Goal: Task Accomplishment & Management: Use online tool/utility

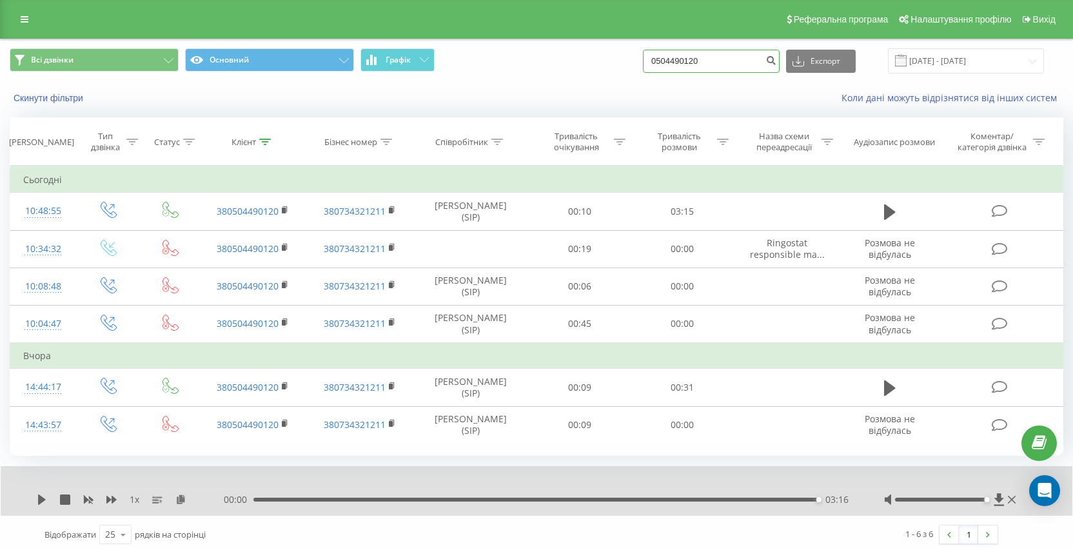
drag, startPoint x: 747, startPoint y: 60, endPoint x: 548, endPoint y: 54, distance: 199.4
click at [548, 54] on div "Всі дзвінки Основний Графік 0504490120 Експорт .csv .xls .xlsx 21.05.2025 - 21.…" at bounding box center [537, 60] width 1054 height 25
click at [146, 65] on button "Всі дзвінки" at bounding box center [94, 59] width 169 height 23
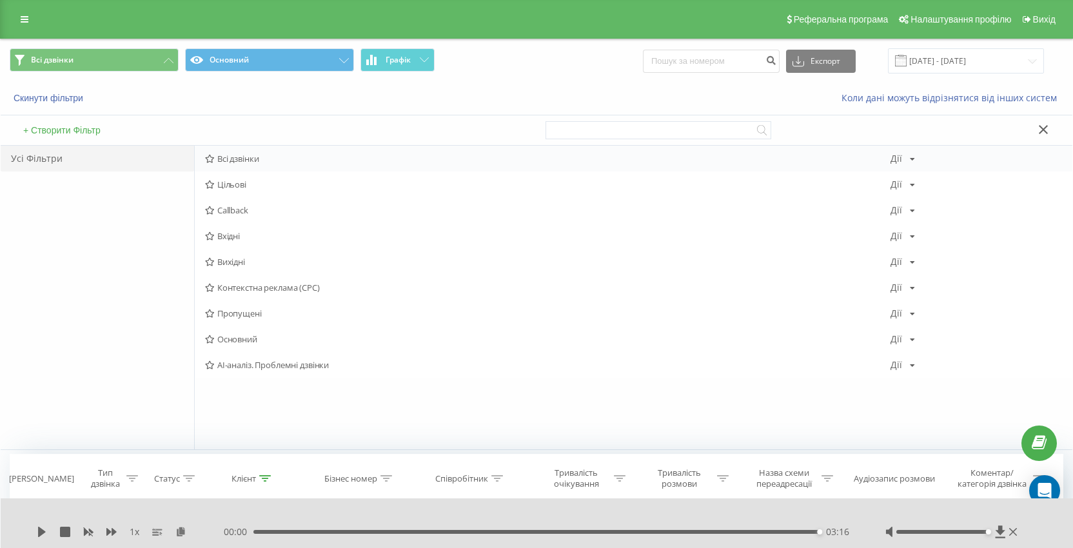
click at [245, 163] on span "Всі дзвінки" at bounding box center [548, 158] width 686 height 9
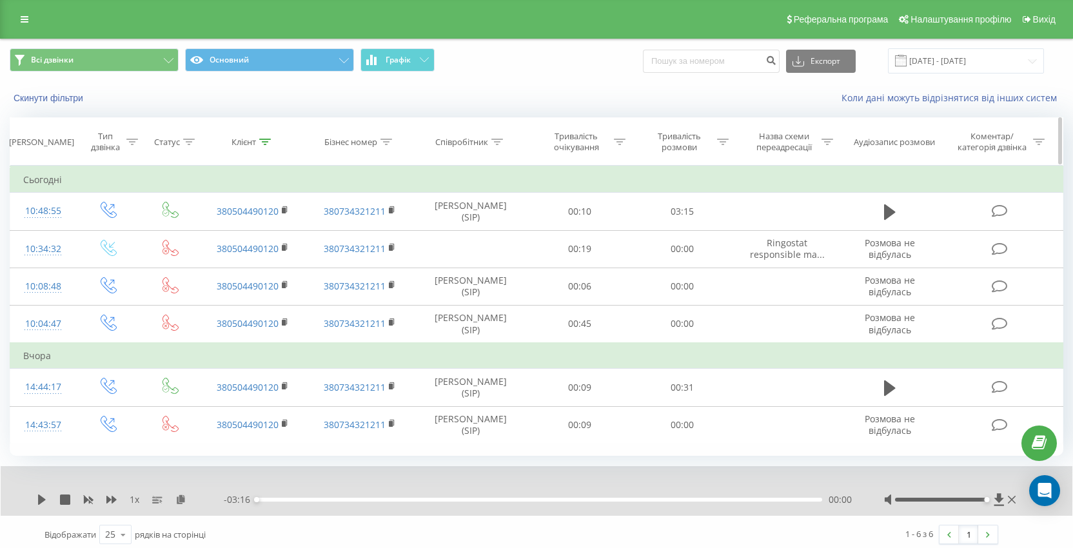
click at [264, 139] on icon at bounding box center [265, 142] width 12 height 6
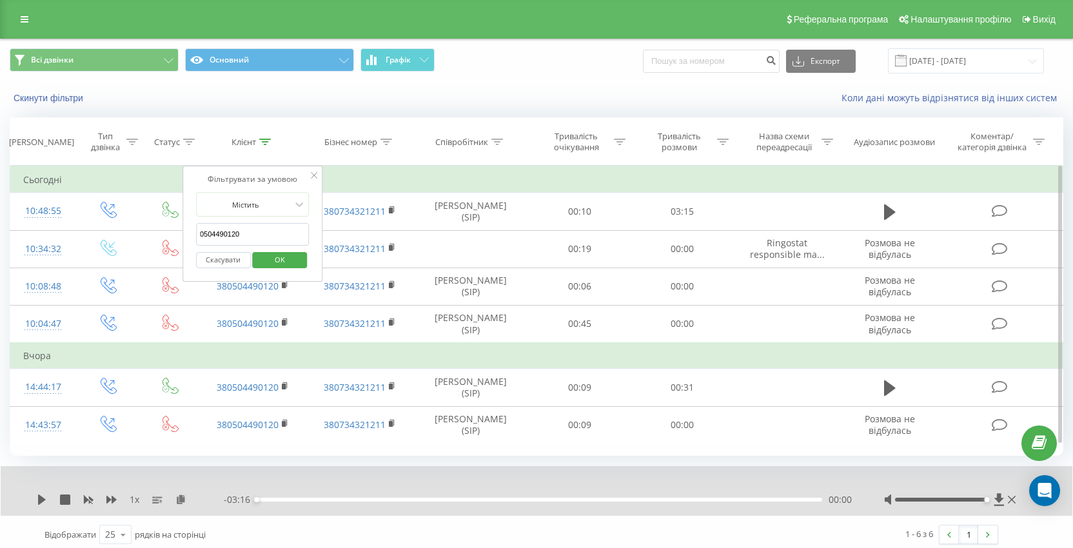
click at [237, 259] on button "Скасувати" at bounding box center [223, 260] width 55 height 16
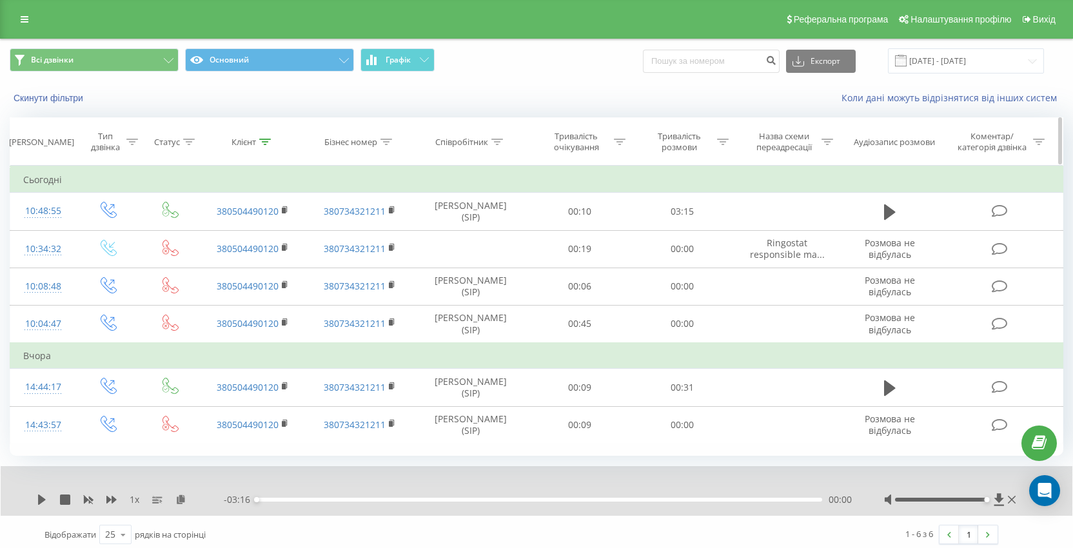
click at [258, 134] on th "Клієнт" at bounding box center [252, 142] width 107 height 48
click at [264, 145] on icon at bounding box center [265, 142] width 12 height 6
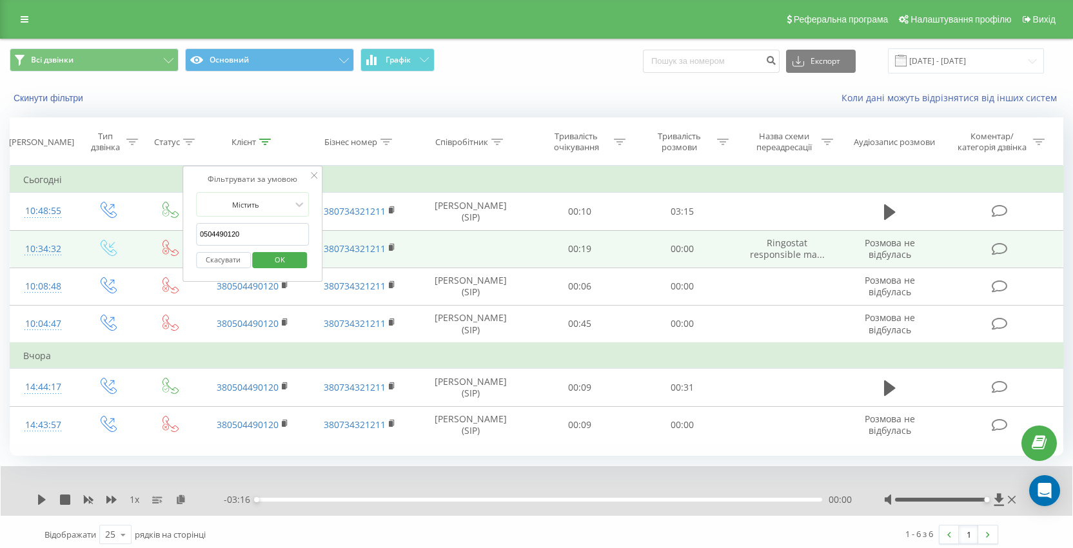
drag, startPoint x: 243, startPoint y: 233, endPoint x: 132, endPoint y: 233, distance: 110.3
click at [132, 233] on table "Фільтрувати за умовою Дорівнює Введіть значення Скасувати OK Фільтрувати за умо…" at bounding box center [537, 305] width 1054 height 279
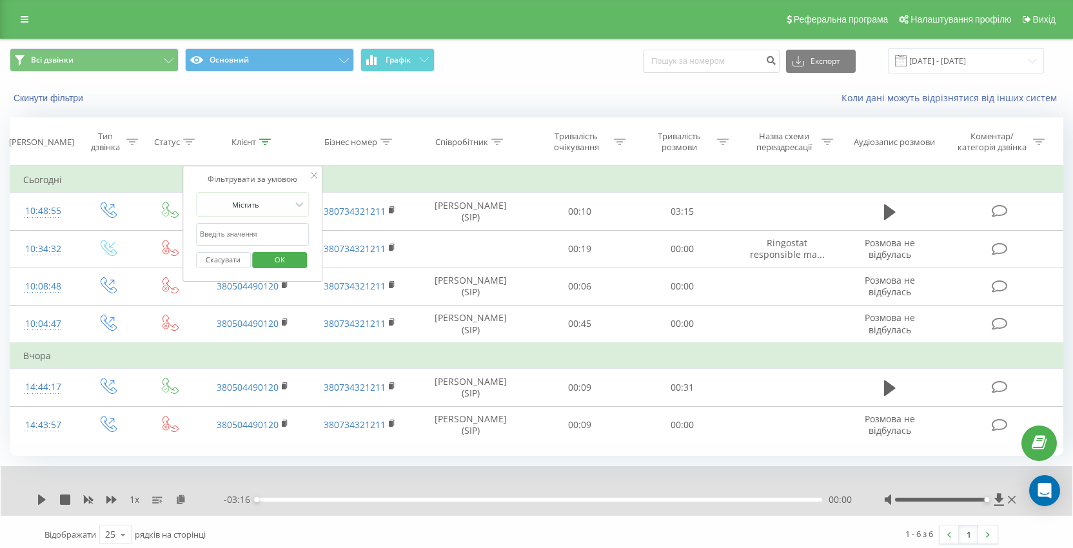
click at [268, 261] on span "OK" at bounding box center [280, 260] width 36 height 20
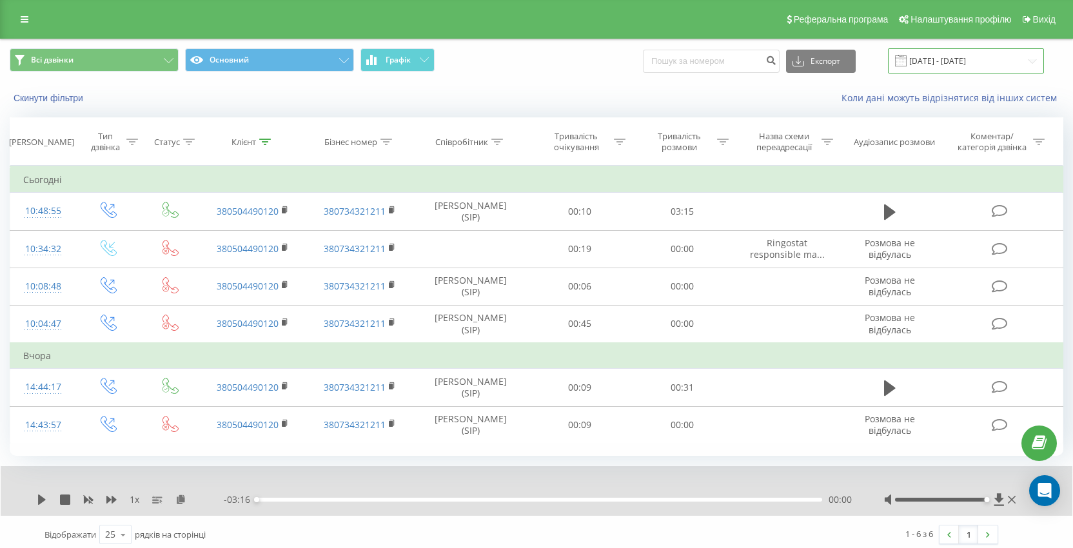
click at [965, 57] on input "21.05.2025 - 21.08.2025" at bounding box center [966, 60] width 156 height 25
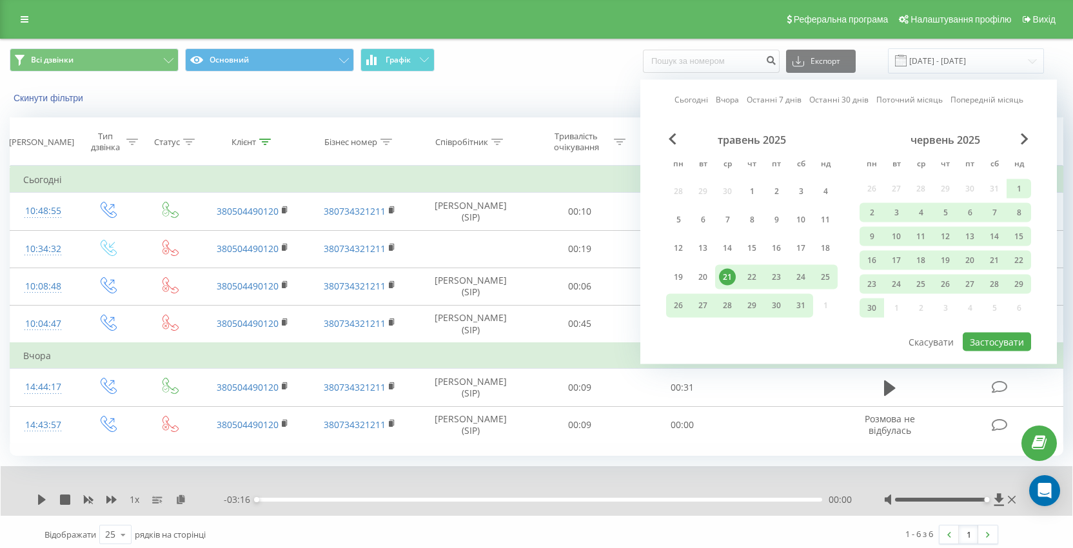
click at [689, 105] on link "Сьогодні" at bounding box center [692, 100] width 34 height 12
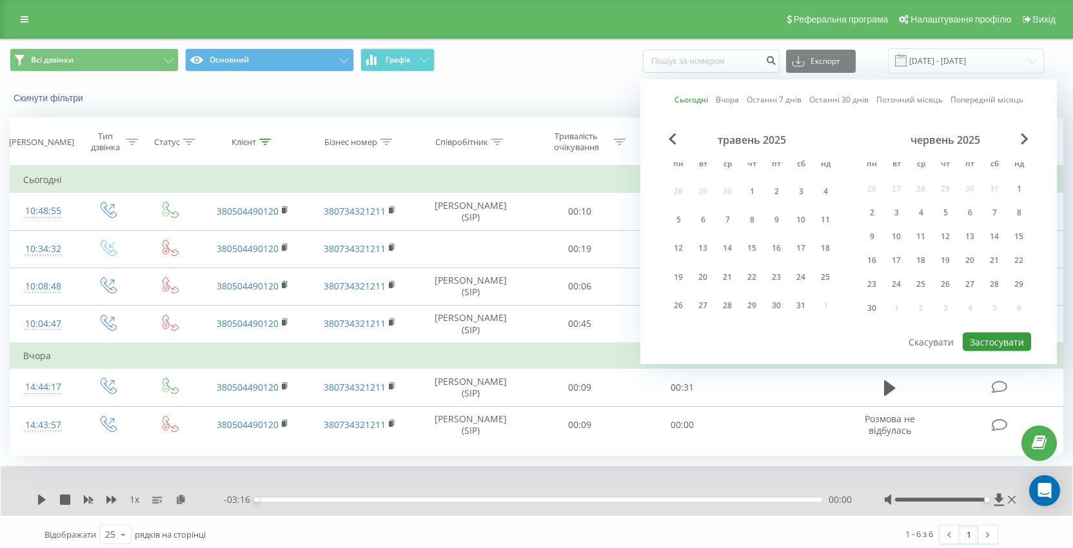
click at [977, 342] on button "Застосувати" at bounding box center [997, 342] width 68 height 19
type input "21.08.2025 - 21.08.2025"
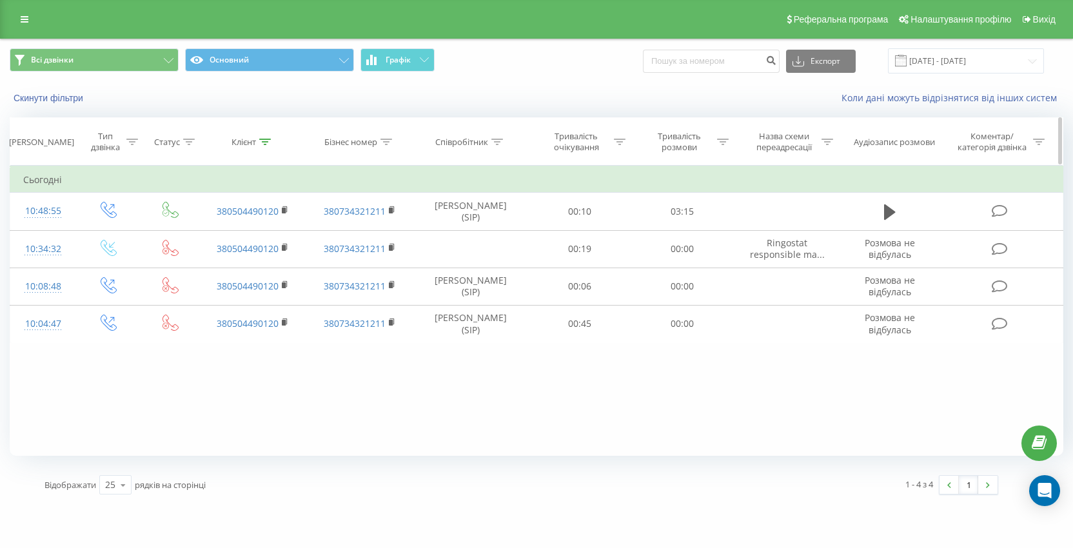
click at [264, 141] on icon at bounding box center [265, 142] width 12 height 6
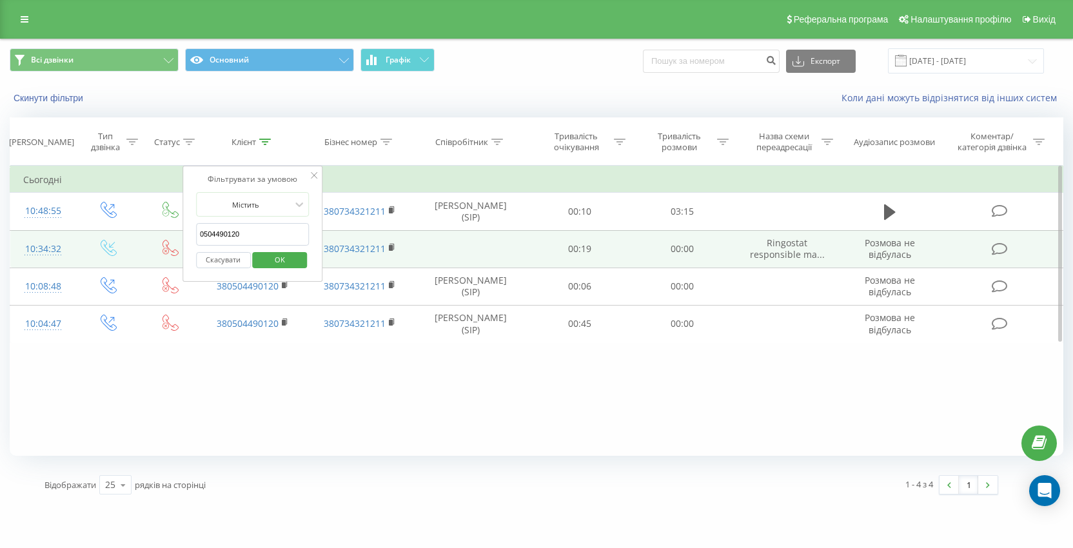
drag, startPoint x: 245, startPoint y: 235, endPoint x: 165, endPoint y: 235, distance: 80.0
click at [165, 235] on table "Фільтрувати за умовою Дорівнює Введіть значення Скасувати OK Фільтрувати за умо…" at bounding box center [537, 254] width 1054 height 177
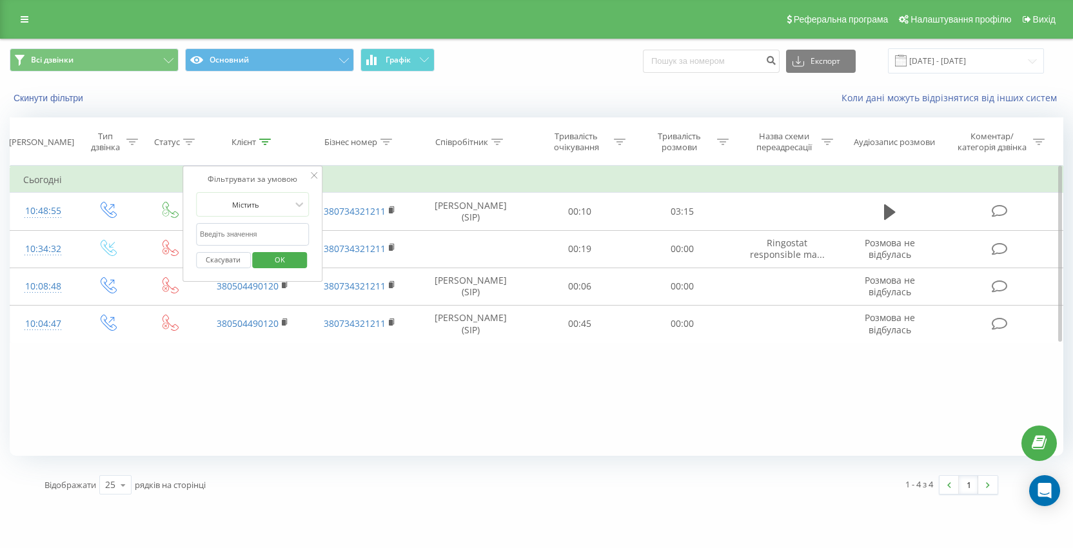
click at [296, 261] on span "OK" at bounding box center [280, 260] width 36 height 20
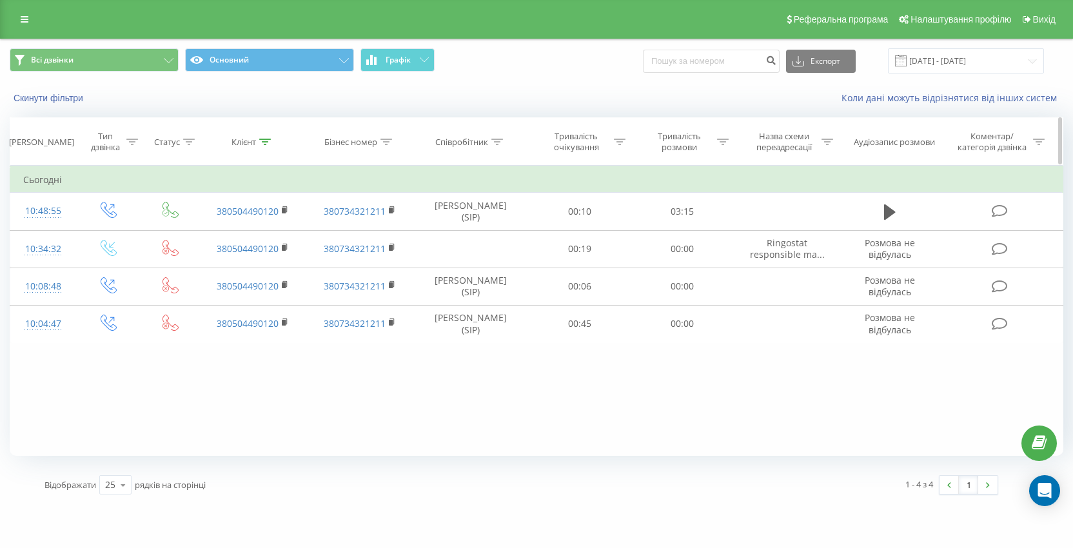
click at [264, 137] on div at bounding box center [265, 142] width 12 height 11
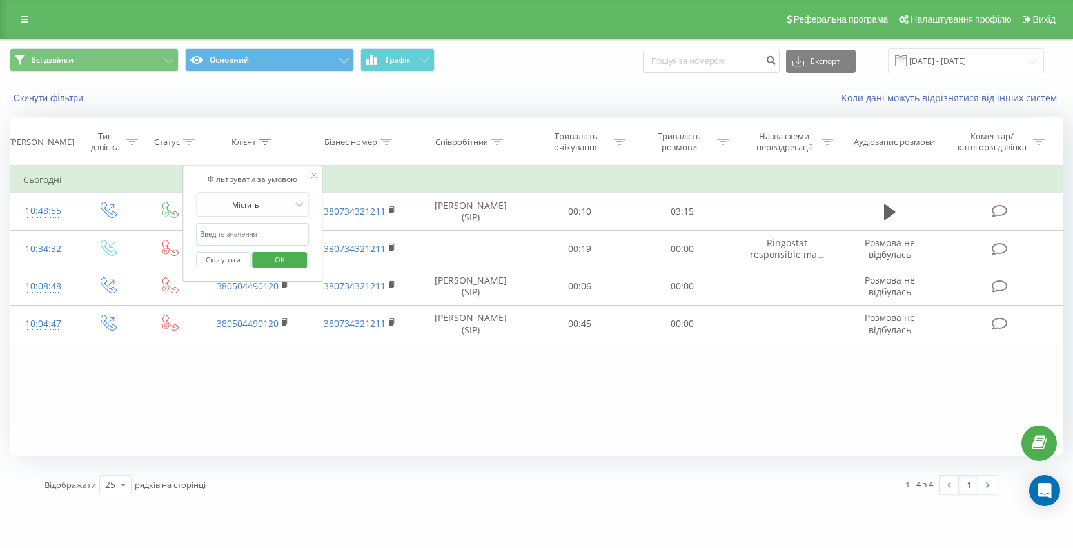
click at [277, 261] on span "OK" at bounding box center [280, 260] width 36 height 20
click at [397, 392] on div "Фільтрувати за умовою Дорівнює Введіть значення Скасувати OK Фільтрувати за умо…" at bounding box center [537, 311] width 1054 height 290
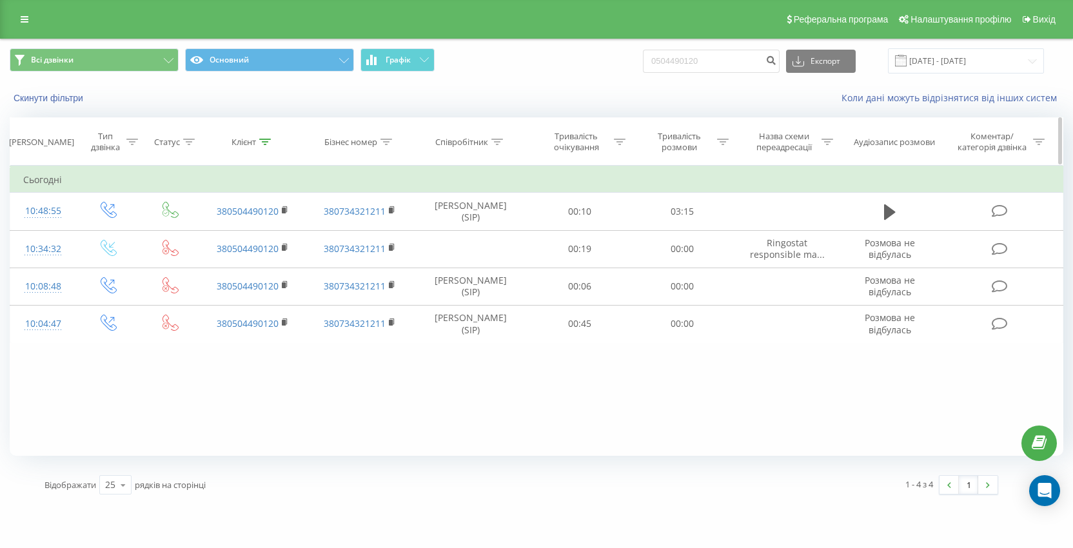
click at [264, 141] on icon at bounding box center [265, 142] width 12 height 6
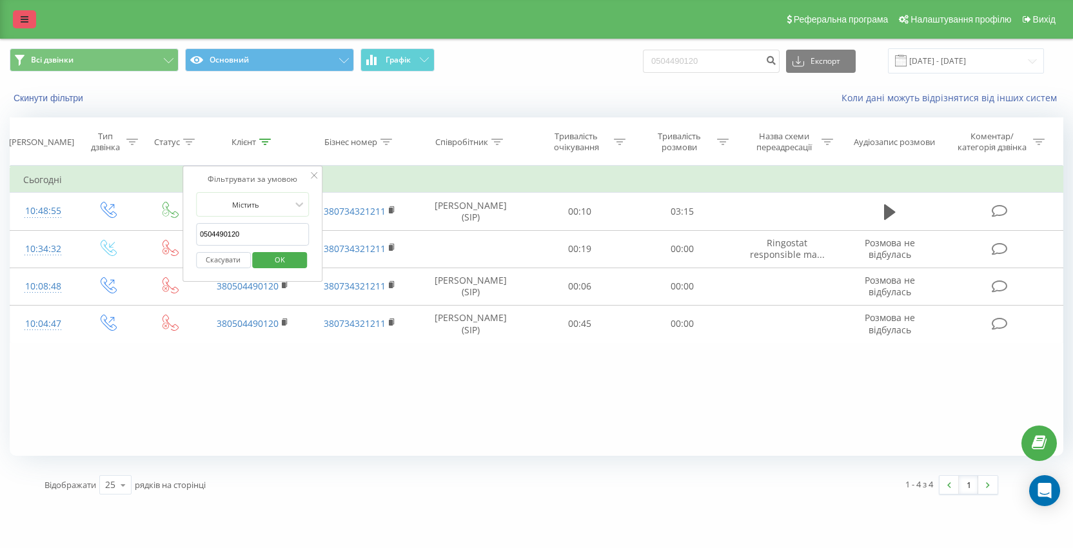
click at [28, 14] on link at bounding box center [24, 19] width 23 height 18
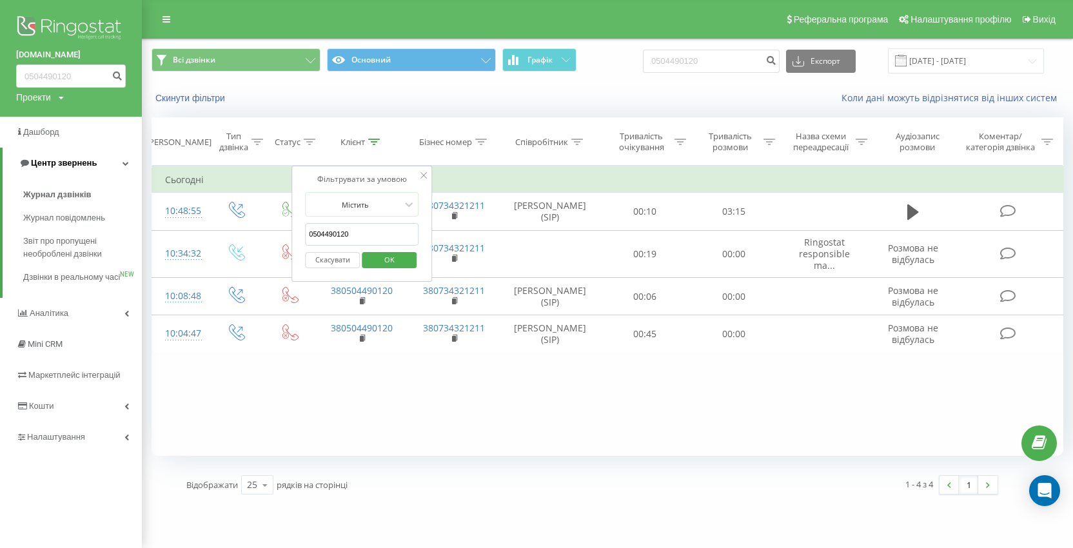
click at [75, 163] on span "Центр звернень" at bounding box center [64, 163] width 66 height 10
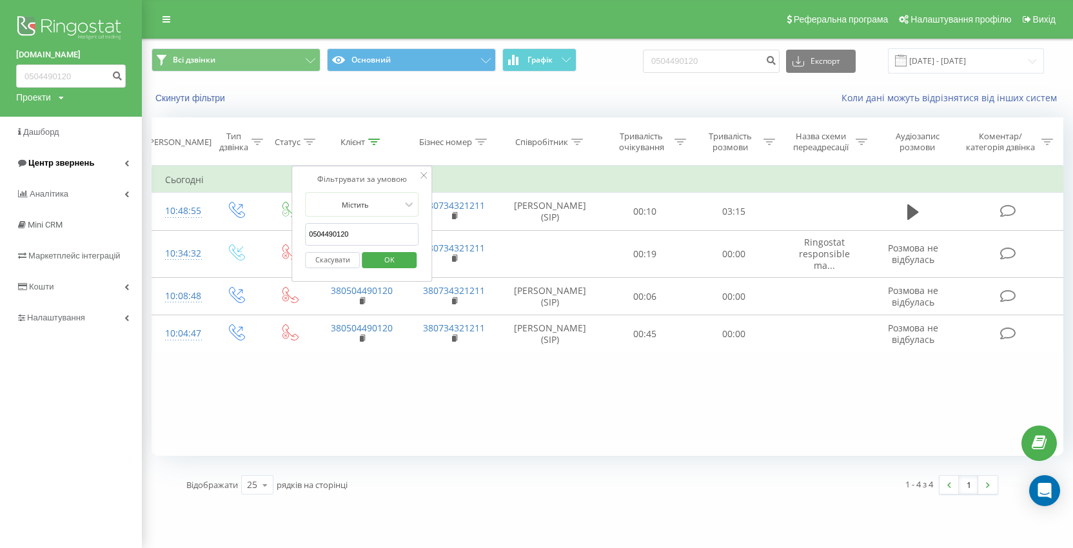
click at [75, 163] on span "Центр звернень" at bounding box center [61, 163] width 66 height 10
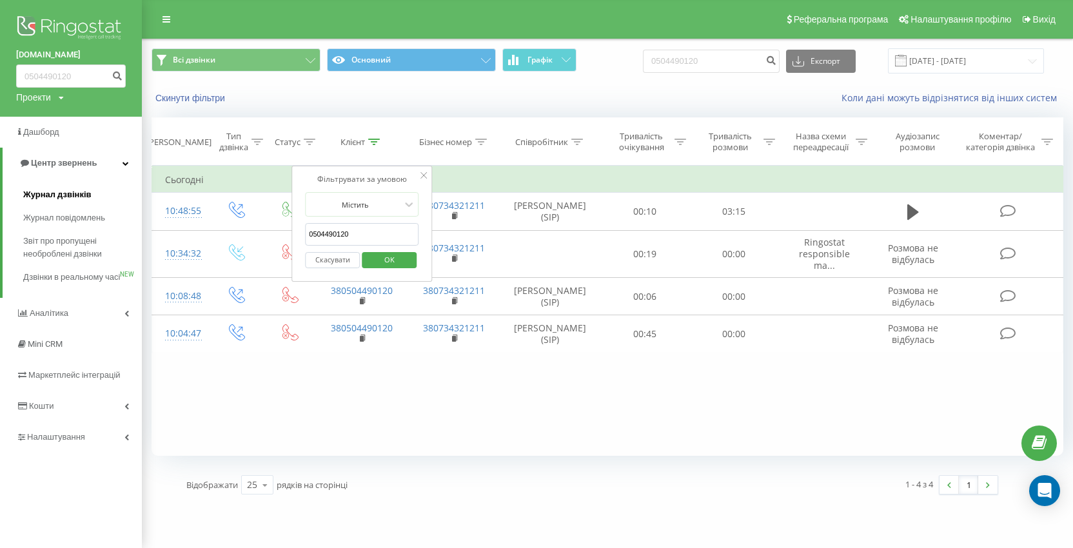
click at [63, 194] on span "Журнал дзвінків" at bounding box center [57, 194] width 68 height 13
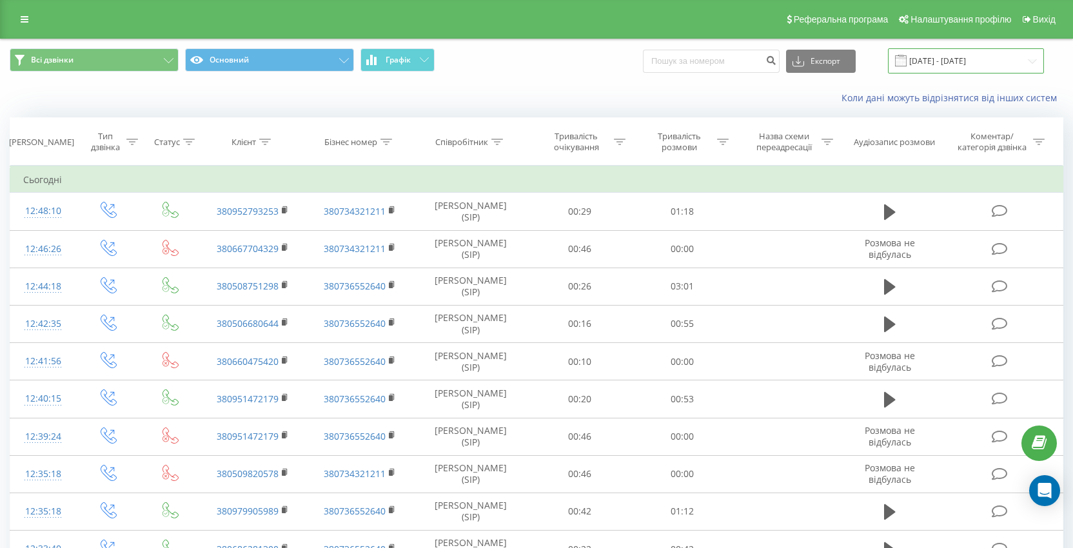
click at [990, 60] on input "[DATE] - [DATE]" at bounding box center [966, 60] width 156 height 25
click at [564, 92] on div "Коли дані можуть відрізнятися вiд інших систем" at bounding box center [738, 98] width 670 height 13
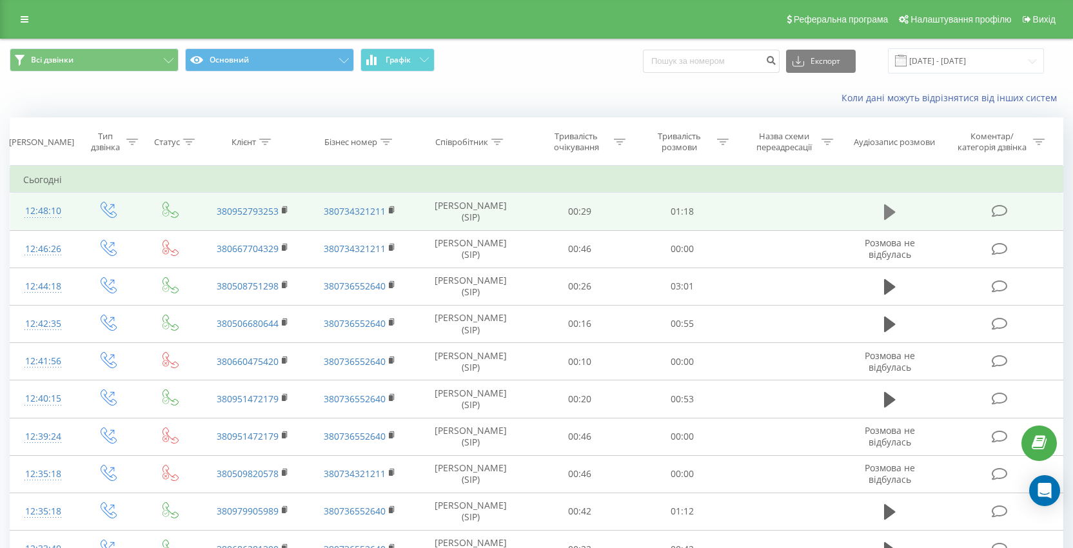
click at [889, 210] on icon at bounding box center [890, 212] width 12 height 15
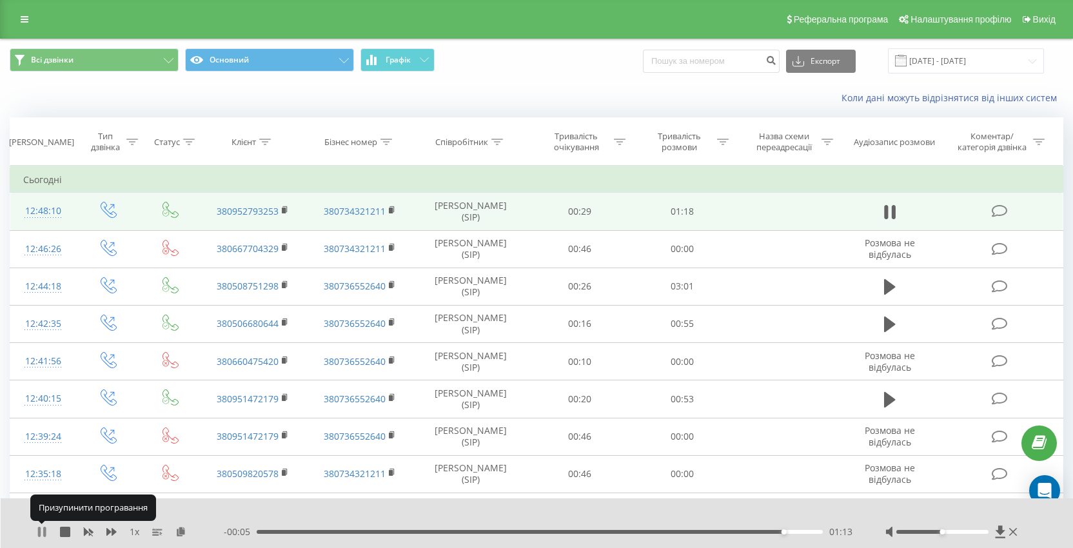
click at [37, 533] on icon at bounding box center [42, 532] width 10 height 10
